Goal: Task Accomplishment & Management: Complete application form

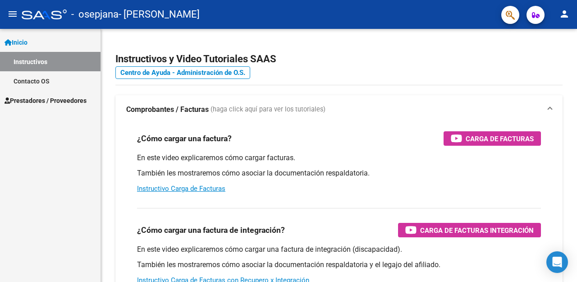
click at [34, 101] on span "Prestadores / Proveedores" at bounding box center [46, 101] width 82 height 10
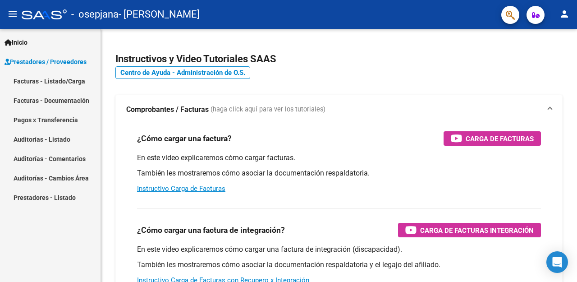
click at [34, 75] on link "Facturas - Listado/Carga" at bounding box center [50, 80] width 100 height 19
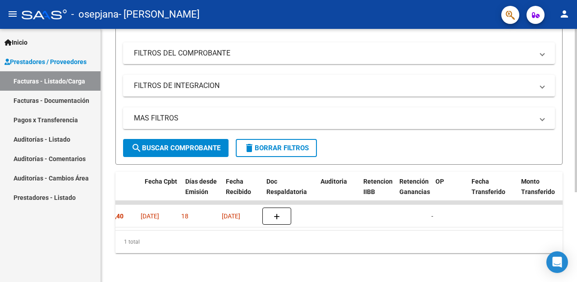
scroll to position [0, 483]
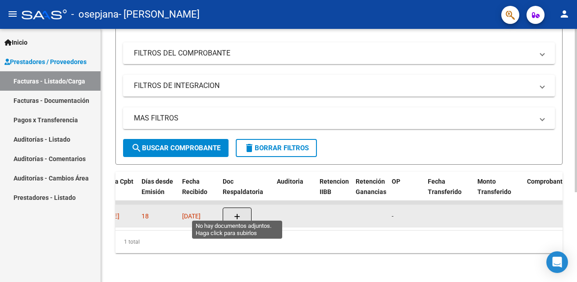
click at [236, 213] on icon "button" at bounding box center [237, 216] width 6 height 7
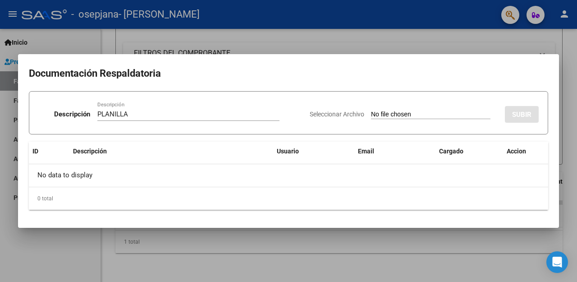
click at [121, 65] on h2 "Documentación Respaldatoria" at bounding box center [288, 73] width 519 height 17
click at [137, 118] on input "PLANILLA" at bounding box center [188, 114] width 182 height 8
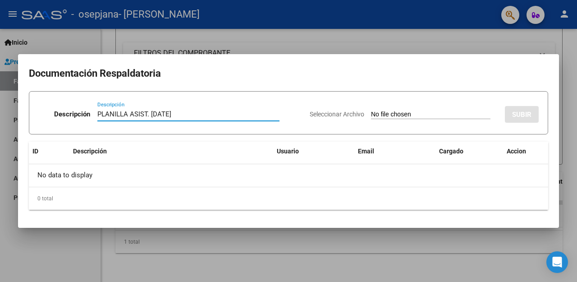
type input "PLANILLA ASIST. [DATE]"
click at [425, 111] on input "Seleccionar Archivo" at bounding box center [430, 114] width 119 height 9
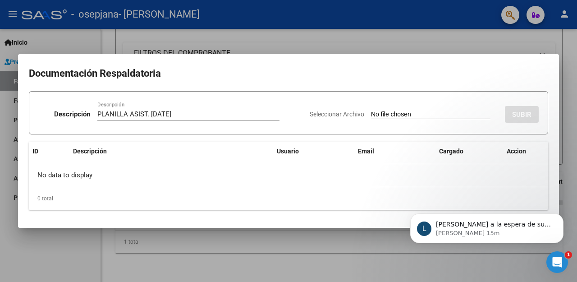
scroll to position [0, 0]
click at [559, 259] on icon "Abrir Intercom Messenger" at bounding box center [555, 260] width 15 height 15
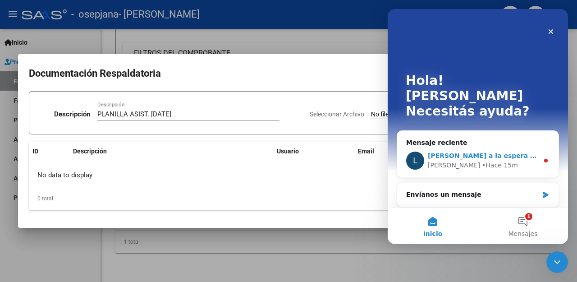
click at [490, 160] on div "[PERSON_NAME] 15m" at bounding box center [483, 164] width 111 height 9
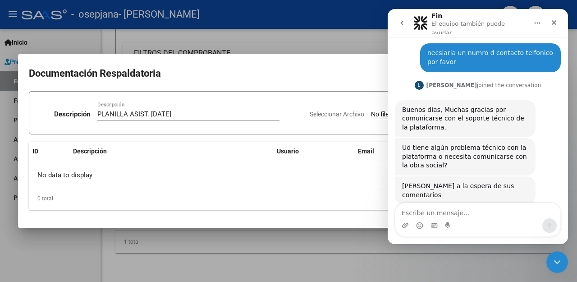
scroll to position [219, 0]
click at [556, 23] on icon "Cerrar" at bounding box center [553, 22] width 7 height 7
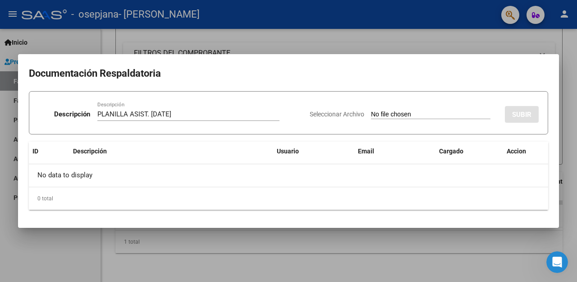
click at [414, 113] on input "Seleccionar Archivo" at bounding box center [430, 114] width 119 height 9
type input "C:\fakepath\PLANILLA ASIST. OSEPJANA 082025.pdf"
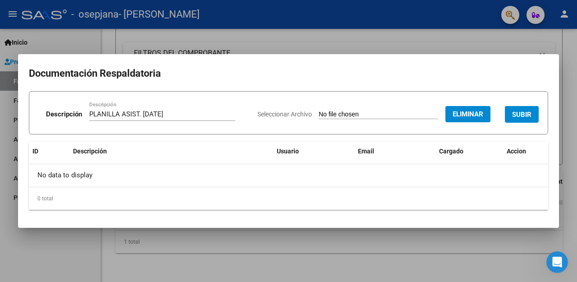
click at [518, 114] on span "SUBIR" at bounding box center [521, 114] width 19 height 8
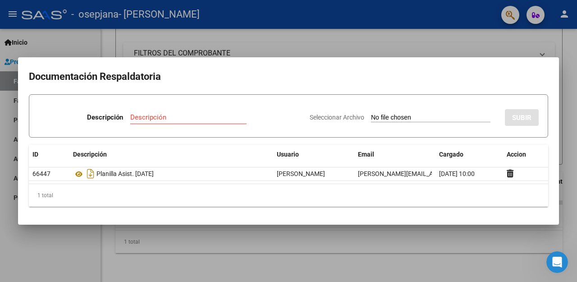
click at [352, 46] on div at bounding box center [288, 141] width 577 height 282
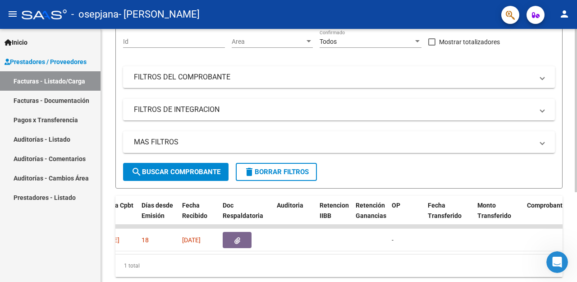
scroll to position [0, 0]
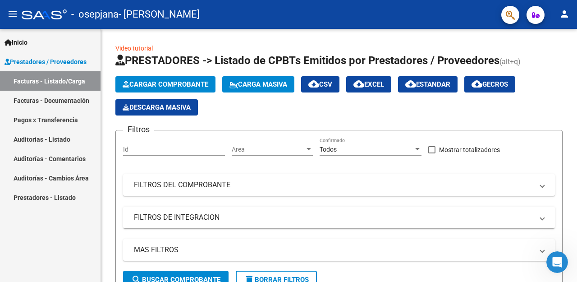
click at [46, 78] on link "Facturas - Listado/Carga" at bounding box center [50, 80] width 100 height 19
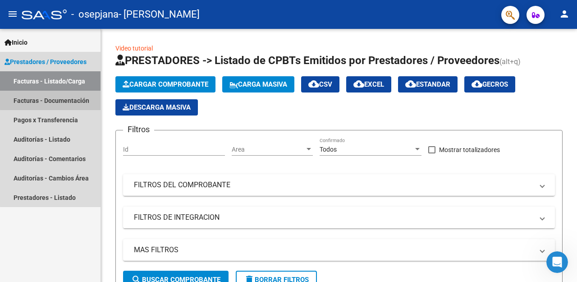
click at [51, 100] on link "Facturas - Documentación" at bounding box center [50, 100] width 100 height 19
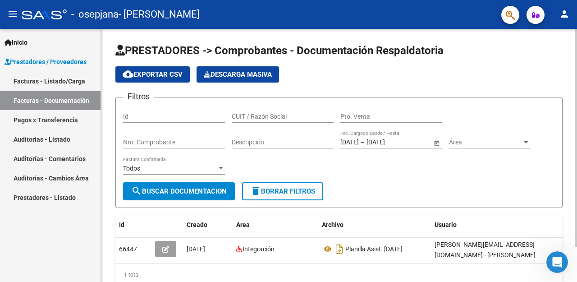
scroll to position [0, 49]
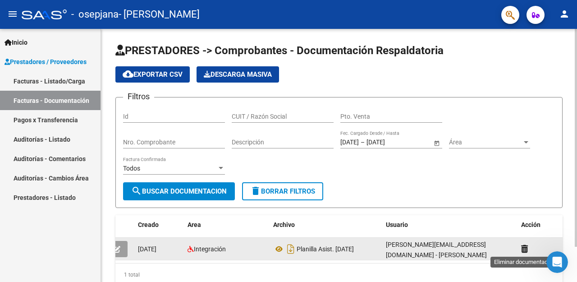
click at [524, 249] on icon at bounding box center [524, 248] width 7 height 9
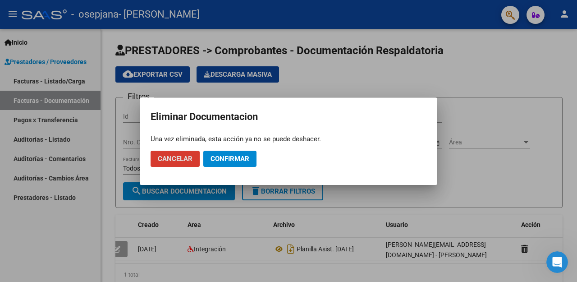
click at [384, 76] on div at bounding box center [288, 141] width 577 height 282
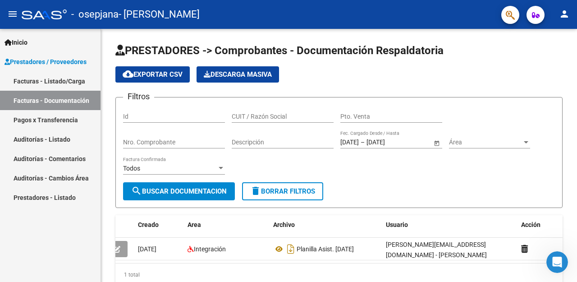
click at [33, 82] on link "Facturas - Listado/Carga" at bounding box center [50, 80] width 100 height 19
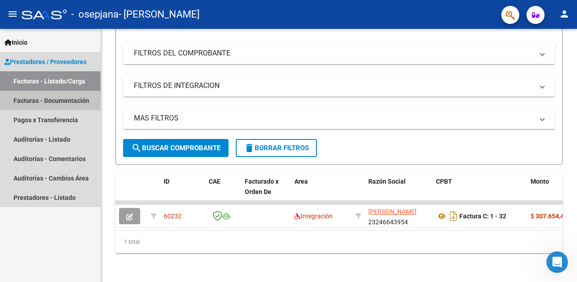
click at [38, 99] on link "Facturas - Documentación" at bounding box center [50, 100] width 100 height 19
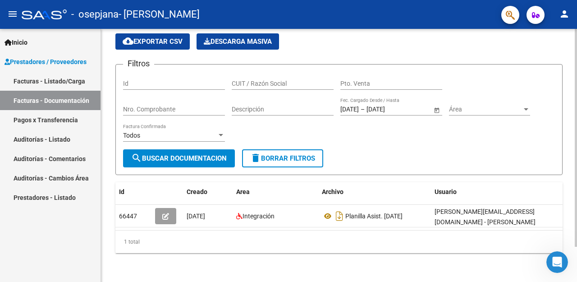
scroll to position [0, 49]
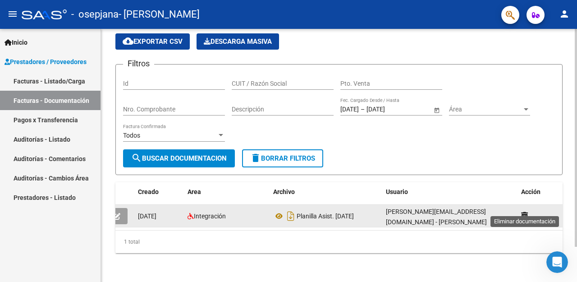
click at [522, 211] on icon at bounding box center [524, 215] width 7 height 9
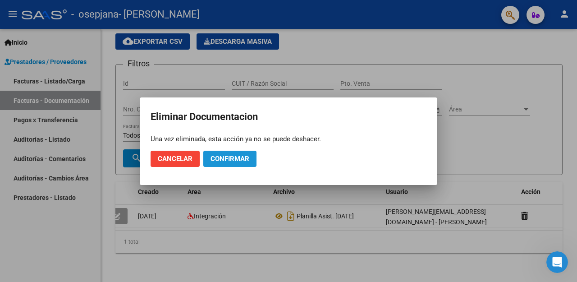
click at [214, 155] on span "Confirmar" at bounding box center [229, 159] width 39 height 8
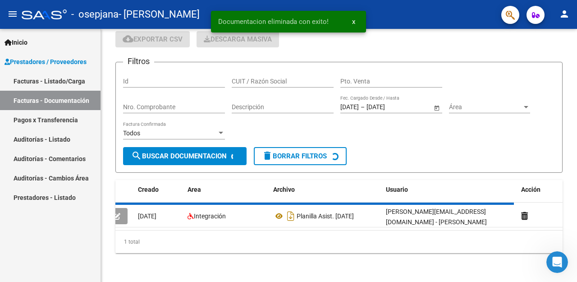
scroll to position [30, 0]
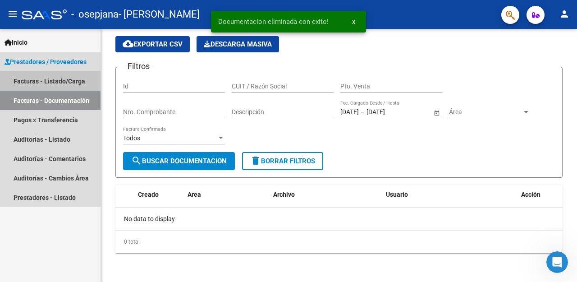
click at [54, 83] on link "Facturas - Listado/Carga" at bounding box center [50, 80] width 100 height 19
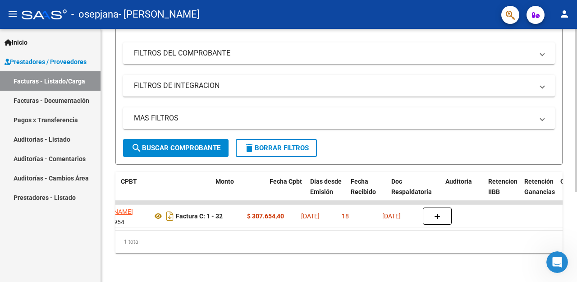
scroll to position [0, 350]
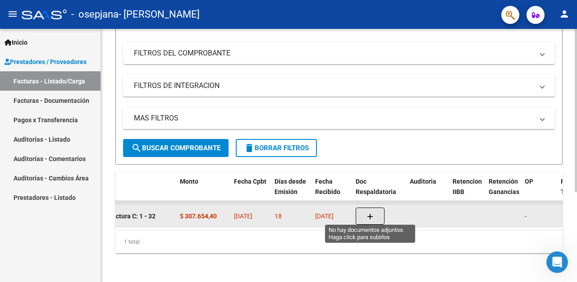
click at [372, 216] on icon "button" at bounding box center [370, 216] width 6 height 7
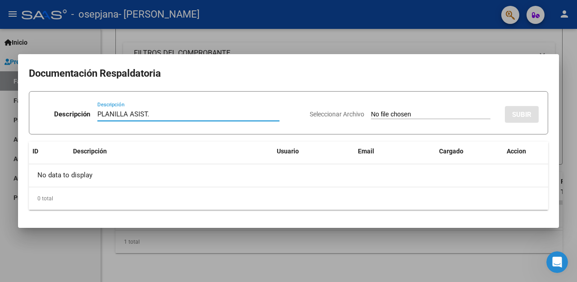
type input "PLANILLA ASIST."
click at [405, 115] on input "Seleccionar Archivo" at bounding box center [430, 114] width 119 height 9
type input "C:\fakepath\PLANILLA ASIST. OSEPJANA 082025.pdf"
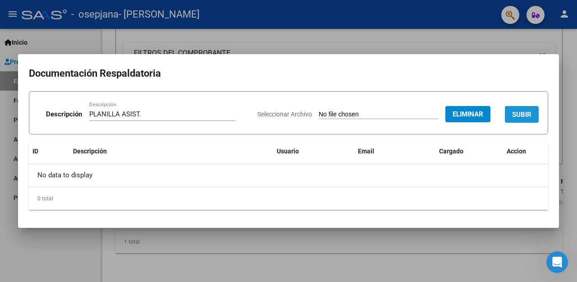
click at [525, 113] on span "SUBIR" at bounding box center [521, 114] width 19 height 8
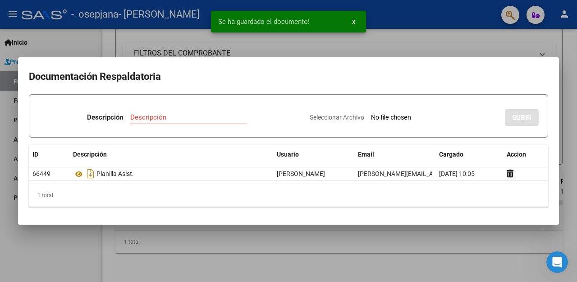
click at [357, 41] on div "Se ha guardado el documento! x" at bounding box center [288, 21] width 177 height 43
click at [461, 44] on div at bounding box center [288, 141] width 577 height 282
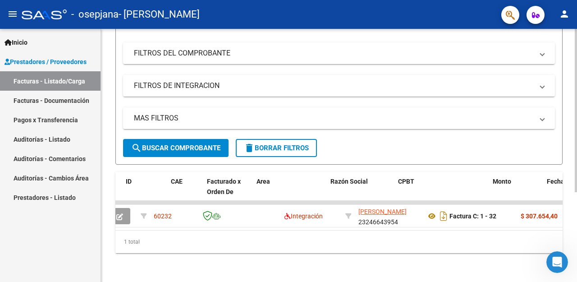
scroll to position [0, 0]
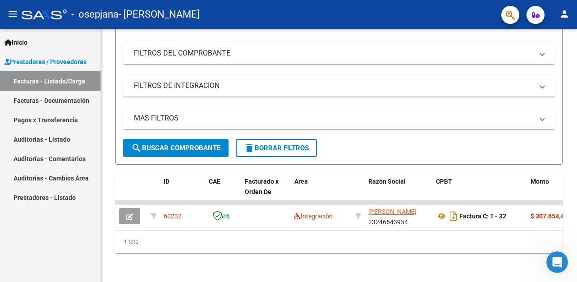
click at [52, 65] on span "Prestadores / Proveedores" at bounding box center [46, 62] width 82 height 10
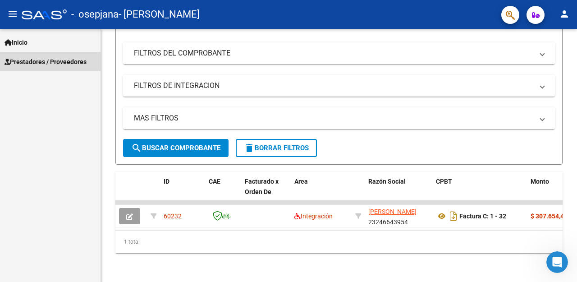
click at [51, 64] on span "Prestadores / Proveedores" at bounding box center [46, 62] width 82 height 10
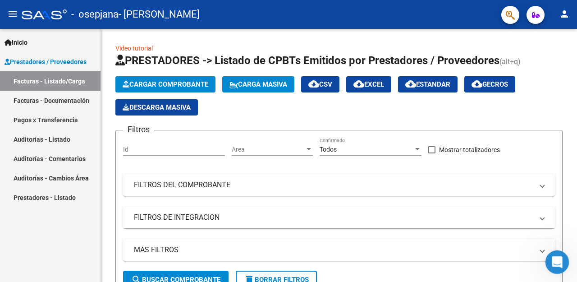
click at [550, 259] on icon "Abrir Intercom Messenger" at bounding box center [555, 260] width 15 height 15
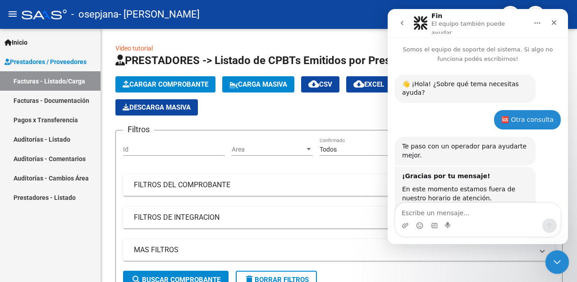
scroll to position [219, 0]
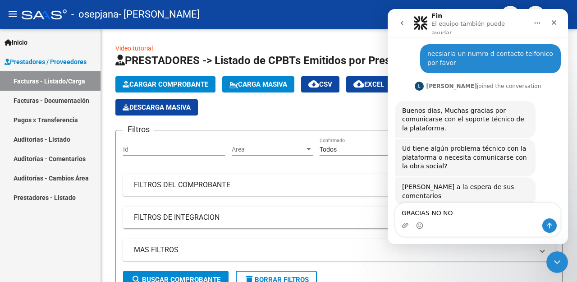
type textarea "GRACIAS NO NO"
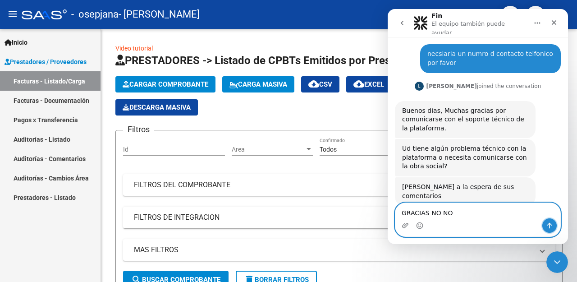
click at [548, 224] on icon "Enviar un mensaje…" at bounding box center [549, 226] width 5 height 6
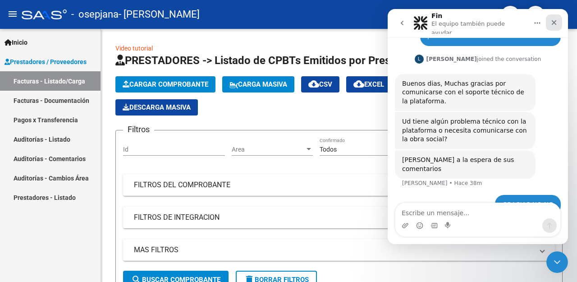
click at [555, 19] on icon "Cerrar" at bounding box center [553, 22] width 7 height 7
